Goal: Information Seeking & Learning: Learn about a topic

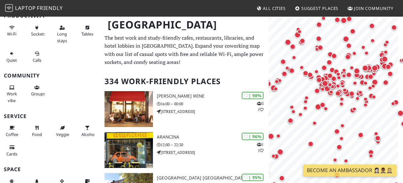
scroll to position [64, 0]
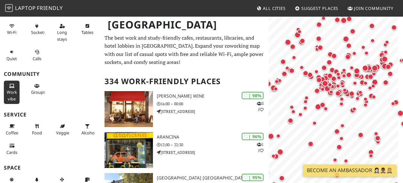
click at [9, 89] on span "Work vibe" at bounding box center [12, 95] width 10 height 12
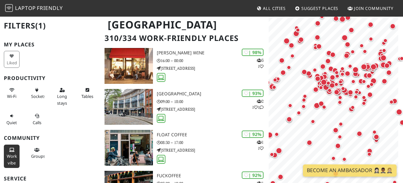
scroll to position [32, 0]
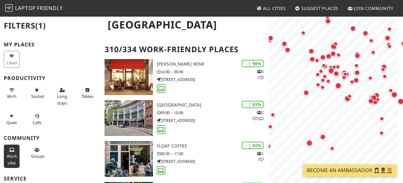
click at [273, 14] on nav "Laptop Friendly All Cities Suggest Places Join Community" at bounding box center [201, 8] width 403 height 17
click at [273, 9] on span "All Cities" at bounding box center [274, 8] width 23 height 6
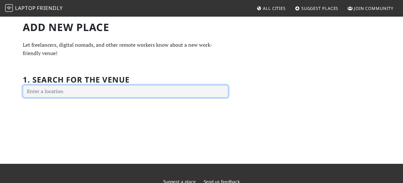
click at [148, 90] on input "text" at bounding box center [125, 91] width 205 height 13
type input "b"
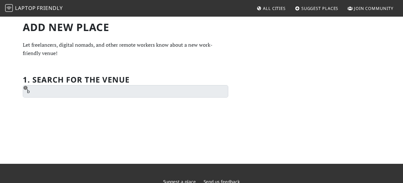
click at [276, 9] on span "All Cities" at bounding box center [274, 8] width 23 height 6
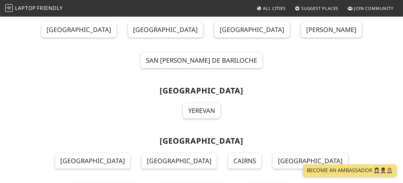
scroll to position [321, 0]
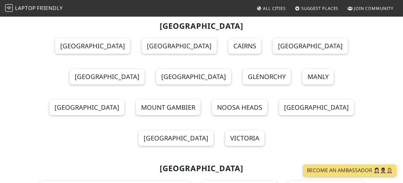
click at [43, 5] on span "Friendly" at bounding box center [50, 7] width 26 height 7
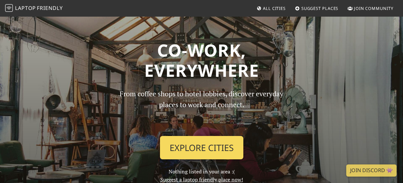
click at [211, 144] on link "Explore Cities" at bounding box center [201, 148] width 83 height 24
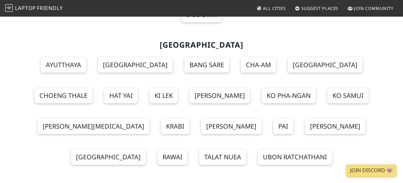
scroll to position [7395, 0]
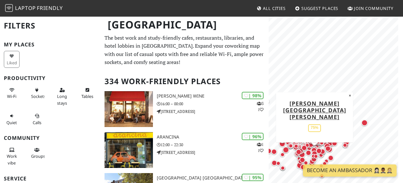
drag, startPoint x: 328, startPoint y: 116, endPoint x: 310, endPoint y: 151, distance: 38.9
click at [310, 32] on div at bounding box center [335, 32] width 127 height 0
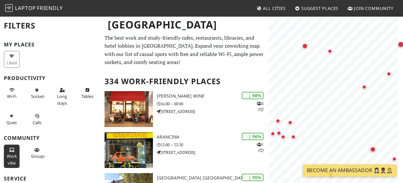
click at [10, 160] on span "Work vibe" at bounding box center [12, 160] width 10 height 12
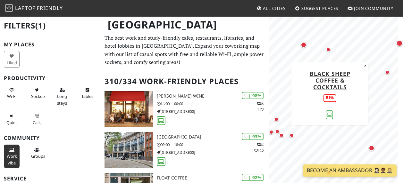
click at [329, 54] on div "Map marker" at bounding box center [330, 51] width 8 height 8
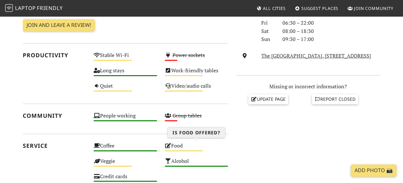
scroll to position [224, 0]
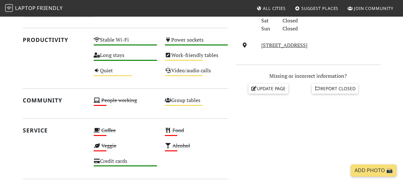
scroll to position [224, 0]
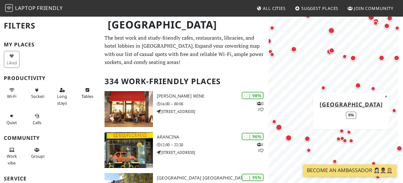
drag, startPoint x: 319, startPoint y: 97, endPoint x: 347, endPoint y: 141, distance: 52.8
click at [347, 141] on div "Map marker" at bounding box center [351, 141] width 8 height 8
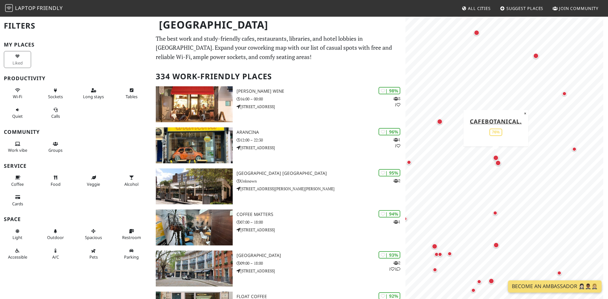
click at [496, 156] on div "Map marker" at bounding box center [496, 158] width 6 height 6
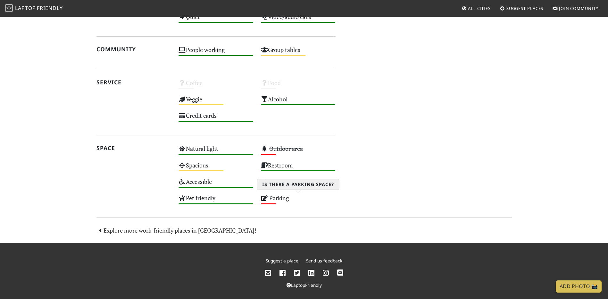
scroll to position [192, 0]
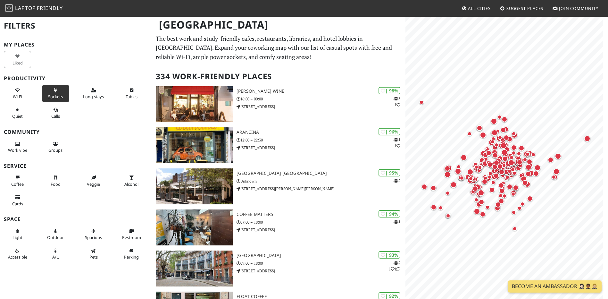
drag, startPoint x: 59, startPoint y: 93, endPoint x: 61, endPoint y: 99, distance: 6.8
click at [59, 93] on button "Sockets" at bounding box center [55, 93] width 27 height 17
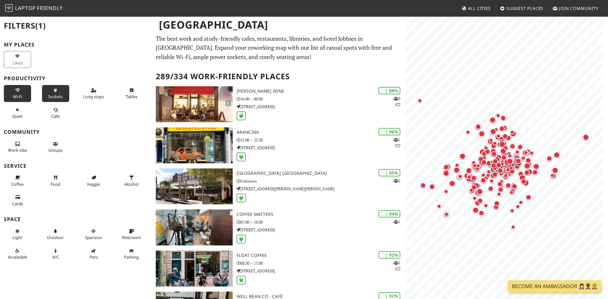
click at [15, 92] on button "Wi-Fi" at bounding box center [17, 93] width 27 height 17
click at [96, 93] on button "Long stays" at bounding box center [93, 93] width 27 height 17
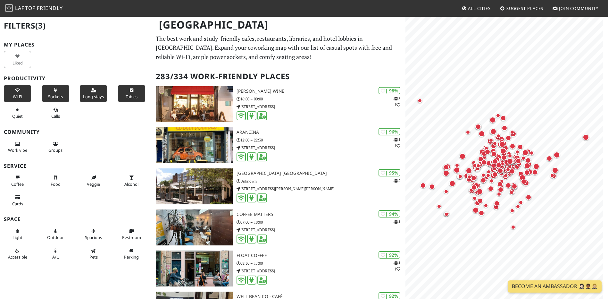
click at [130, 91] on icon at bounding box center [131, 90] width 5 height 4
click at [17, 150] on span "Work vibe" at bounding box center [17, 150] width 19 height 6
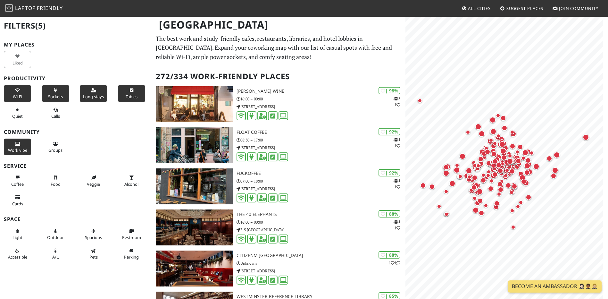
click at [63, 190] on div "Food" at bounding box center [57, 181] width 38 height 20
click at [54, 178] on icon at bounding box center [55, 178] width 5 height 4
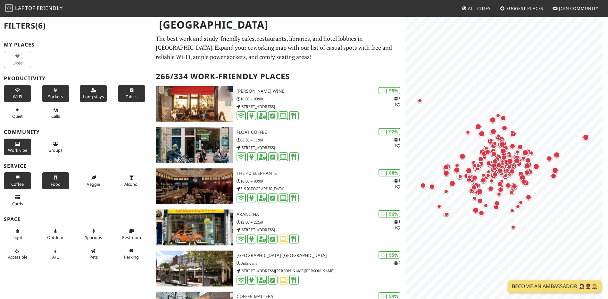
click at [20, 179] on button "Coffee" at bounding box center [17, 180] width 27 height 17
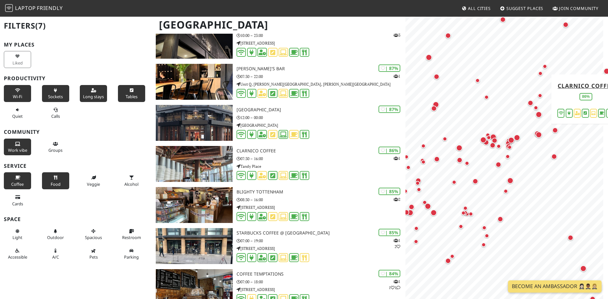
scroll to position [1090, 0]
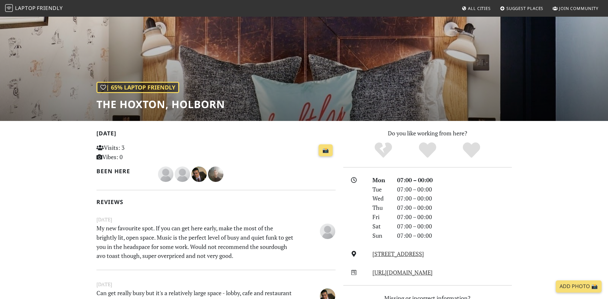
scroll to position [28, 0]
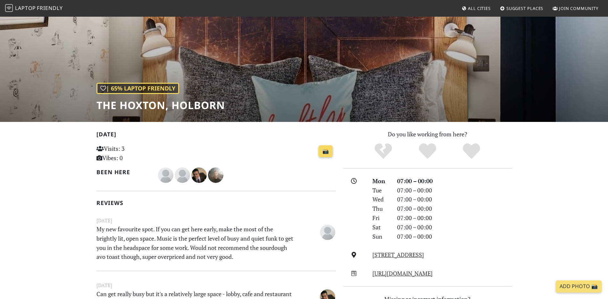
click at [331, 150] on link "📸" at bounding box center [326, 151] width 14 height 12
